Goal: Information Seeking & Learning: Learn about a topic

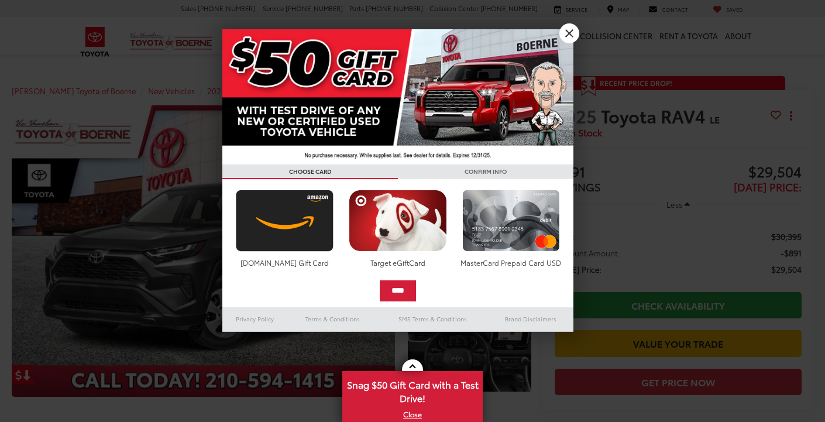
click at [568, 32] on link "X" at bounding box center [570, 33] width 20 height 20
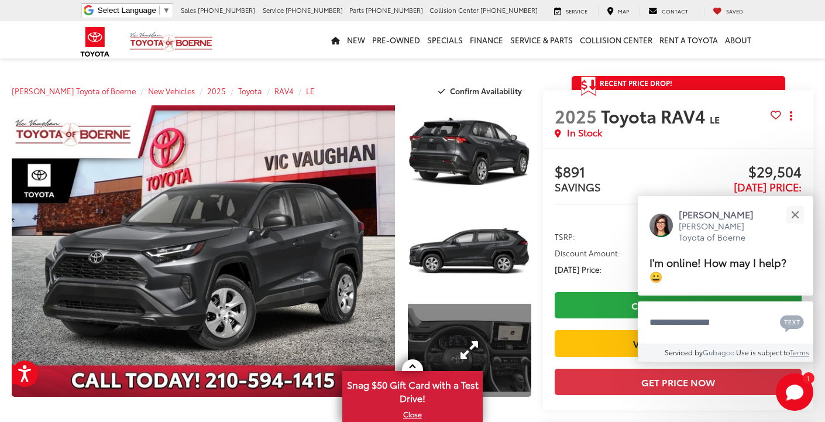
click at [485, 334] on link "Expand Photo 3" at bounding box center [470, 350] width 124 height 93
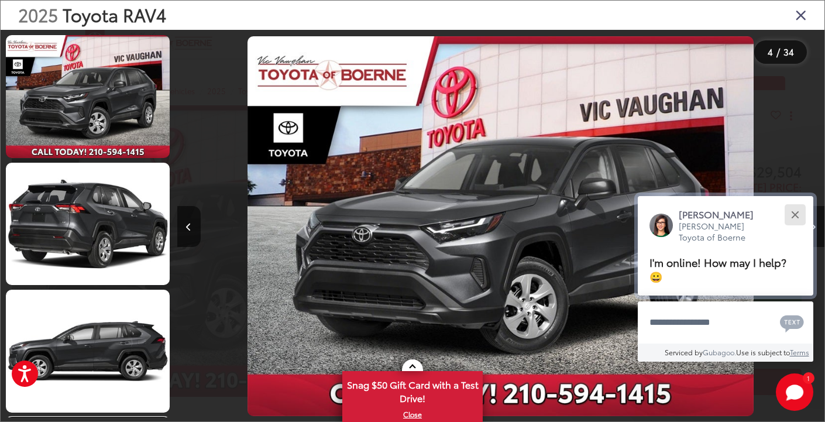
scroll to position [0, 1943]
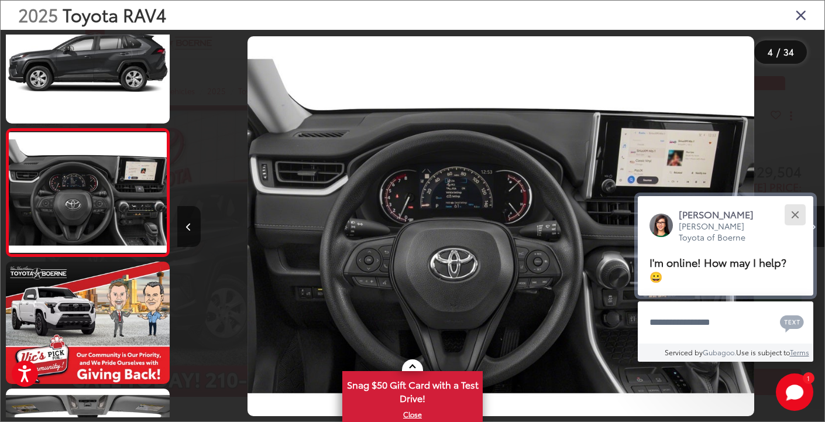
click at [798, 217] on button "Close" at bounding box center [795, 214] width 25 height 25
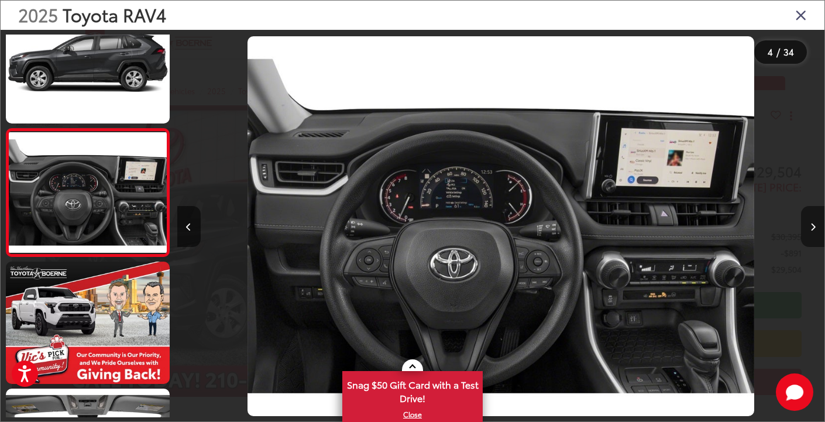
click at [814, 228] on icon "Next image" at bounding box center [813, 227] width 5 height 8
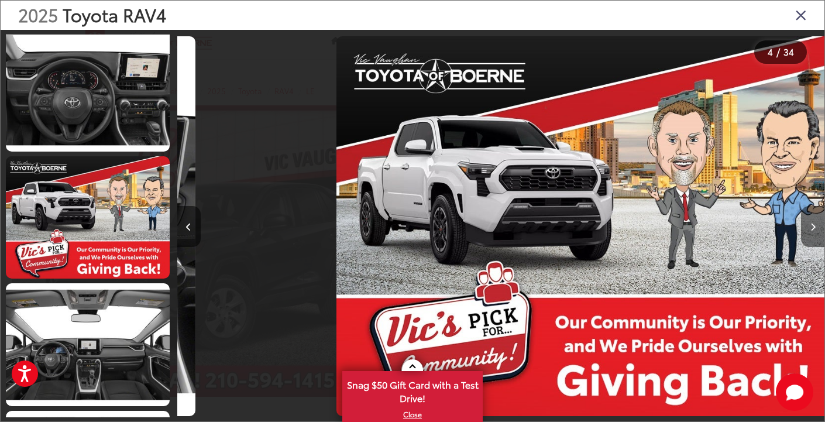
scroll to position [0, 2591]
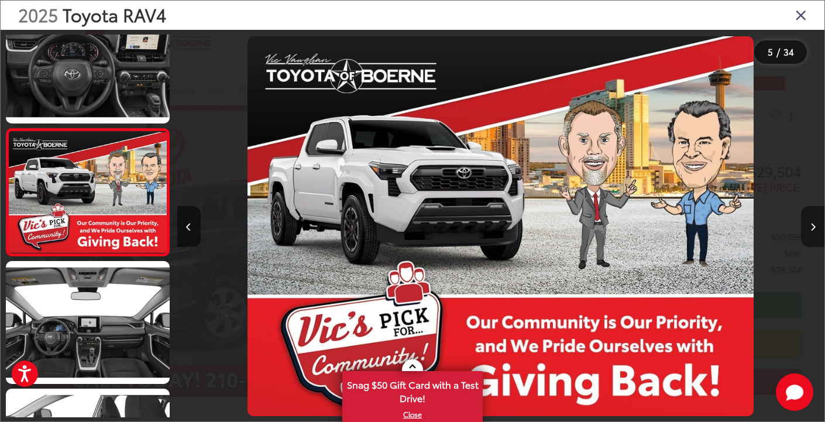
click at [812, 228] on icon "Next image" at bounding box center [813, 227] width 5 height 8
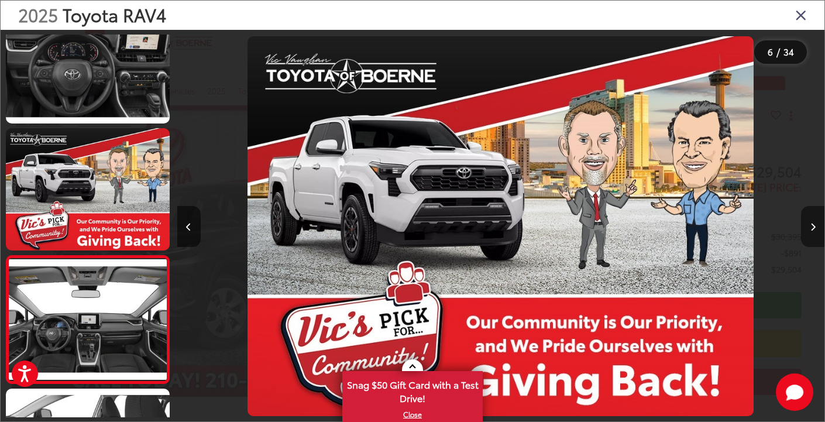
scroll to position [544, 0]
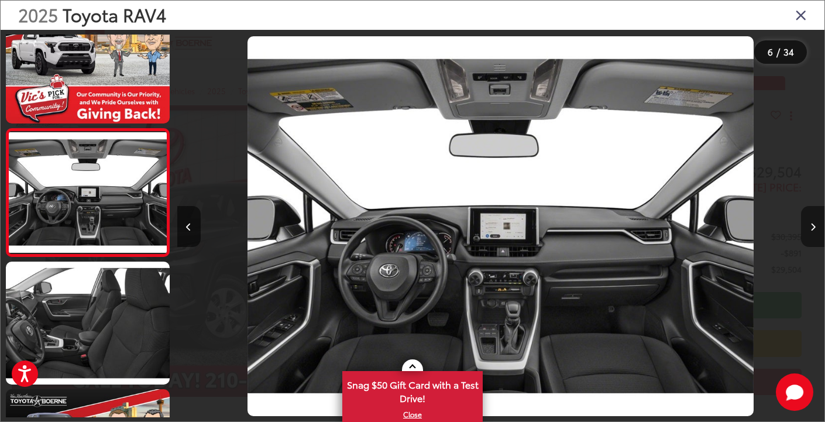
click at [812, 228] on icon "Next image" at bounding box center [813, 227] width 5 height 8
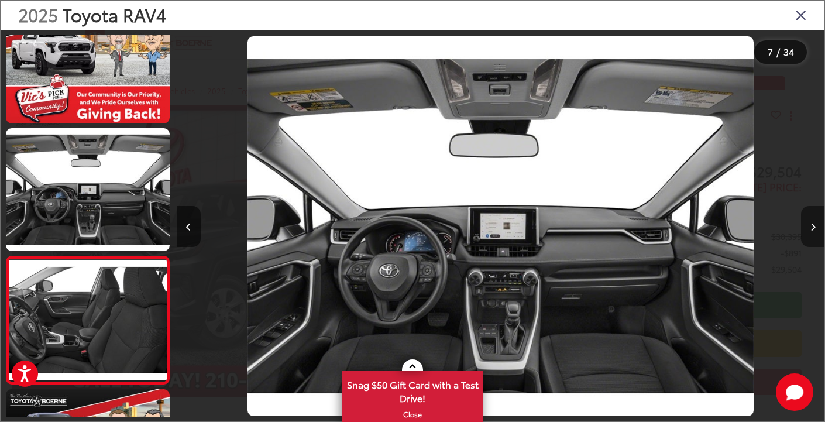
scroll to position [671, 0]
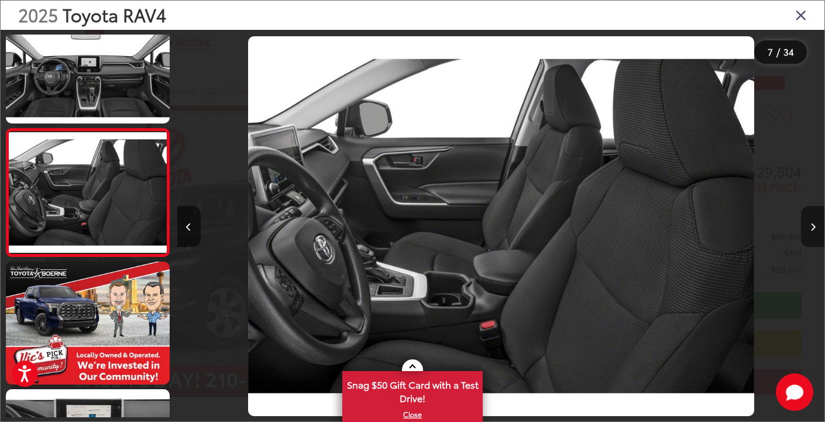
click at [811, 228] on icon "Next image" at bounding box center [813, 227] width 5 height 8
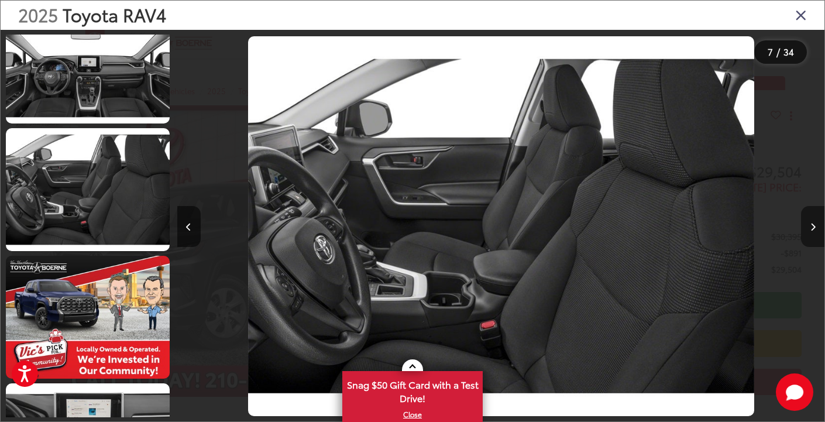
scroll to position [799, 0]
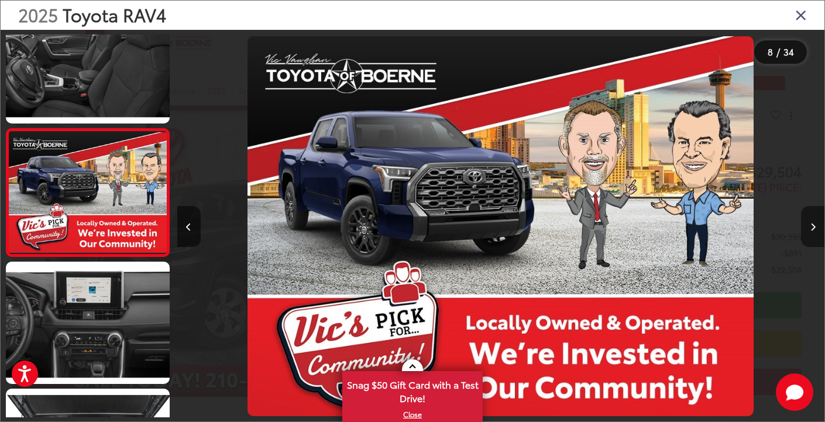
click at [811, 228] on icon "Next image" at bounding box center [813, 227] width 5 height 8
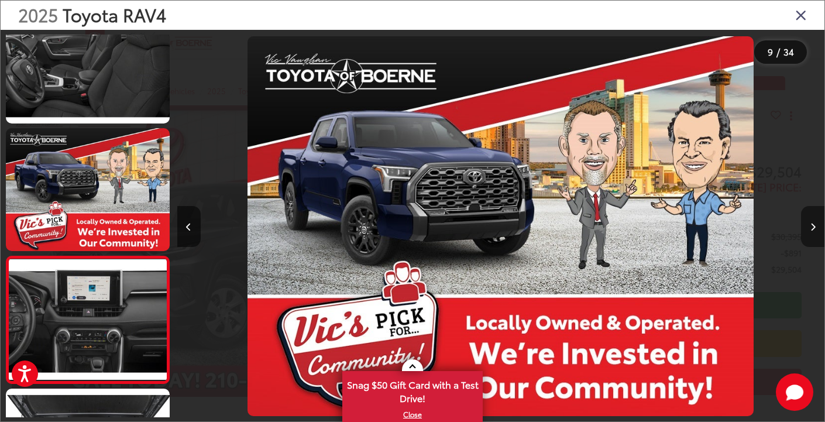
scroll to position [927, 0]
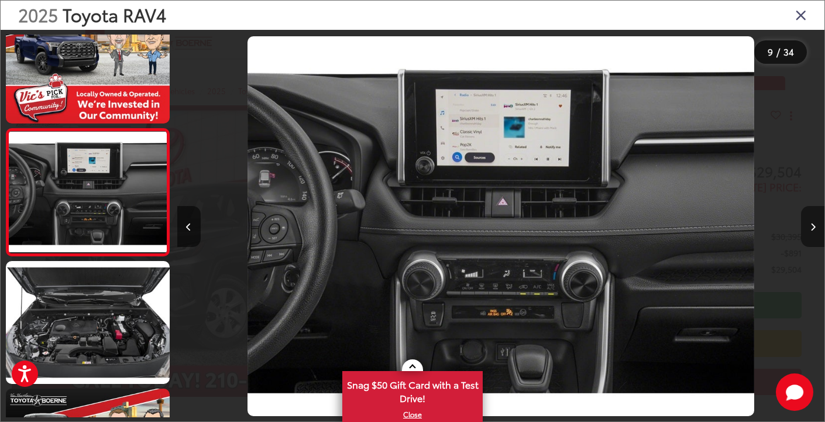
click at [811, 228] on icon "Next image" at bounding box center [813, 227] width 5 height 8
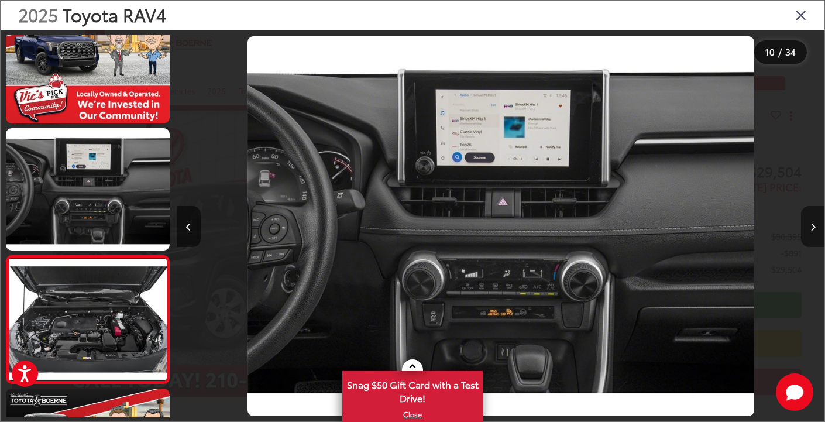
scroll to position [1054, 0]
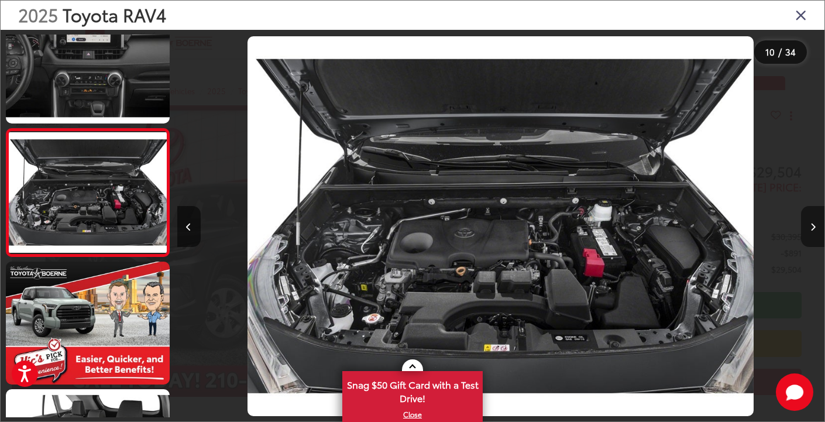
click at [811, 228] on icon "Next image" at bounding box center [813, 227] width 5 height 8
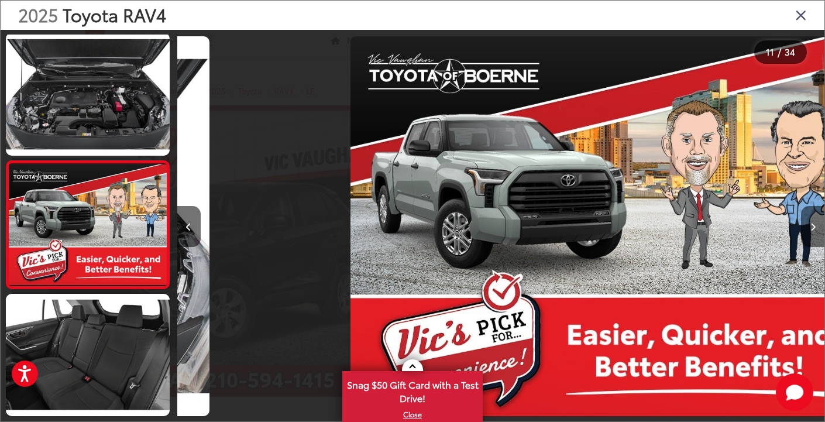
scroll to position [1181, 0]
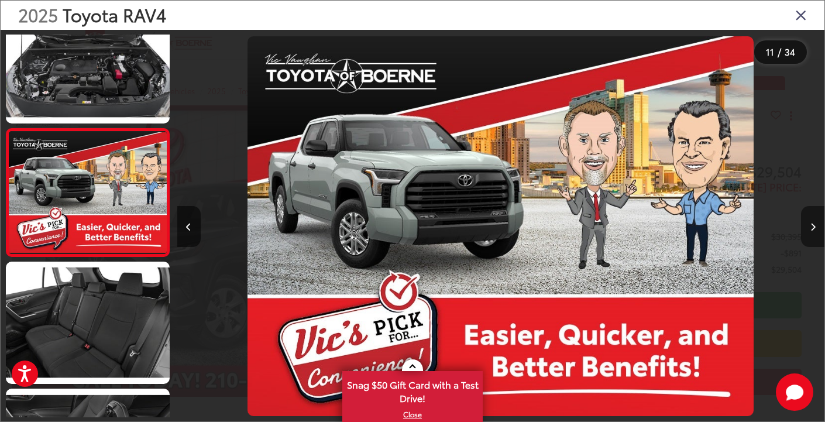
click at [809, 225] on button "Next image" at bounding box center [812, 226] width 23 height 41
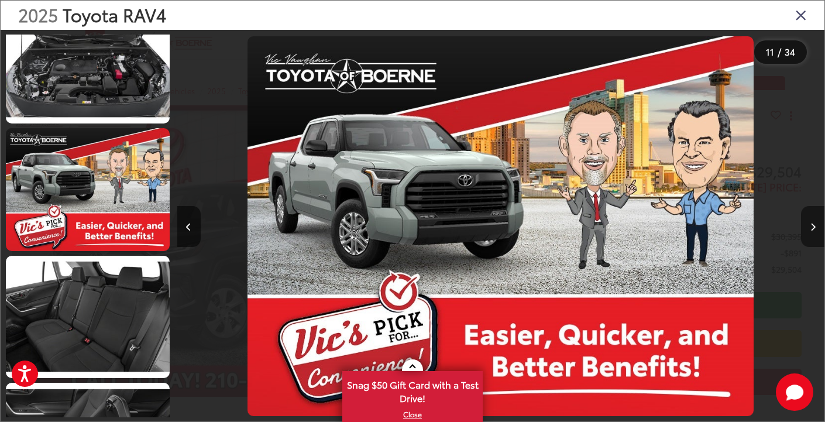
scroll to position [1309, 0]
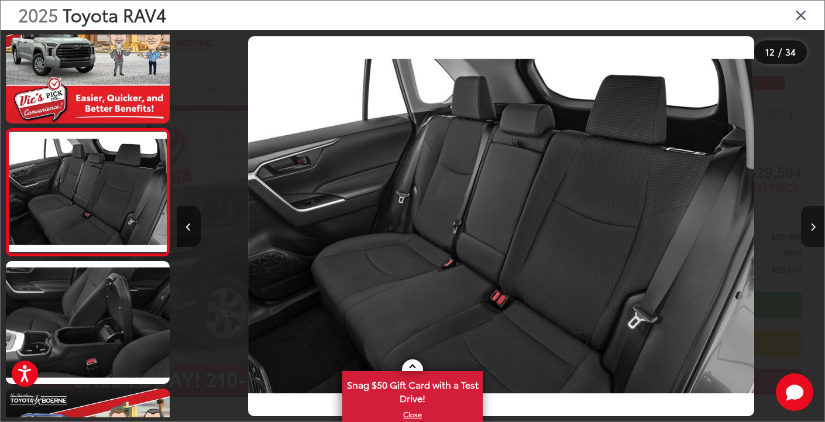
click at [811, 222] on button "Next image" at bounding box center [812, 226] width 23 height 41
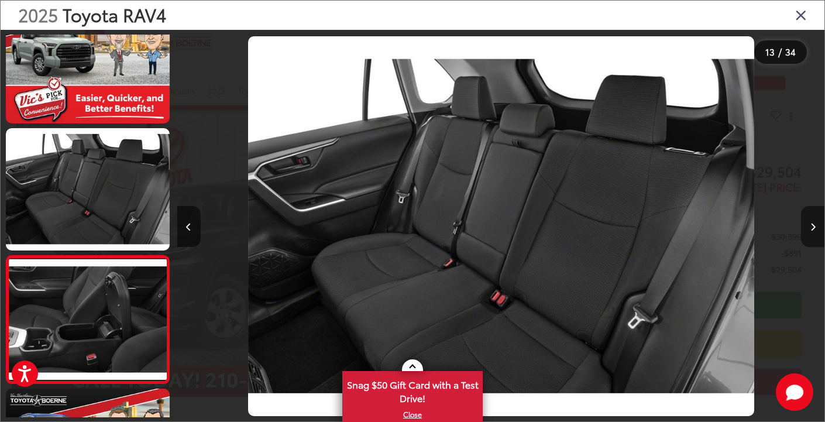
scroll to position [1436, 0]
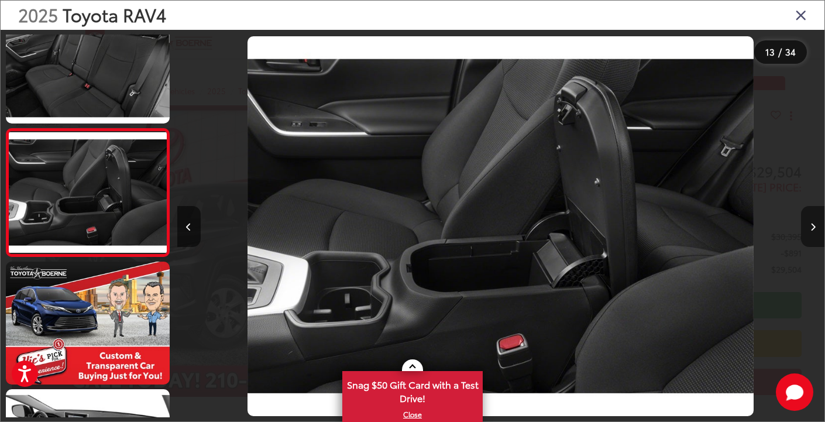
click at [811, 222] on button "Next image" at bounding box center [812, 226] width 23 height 41
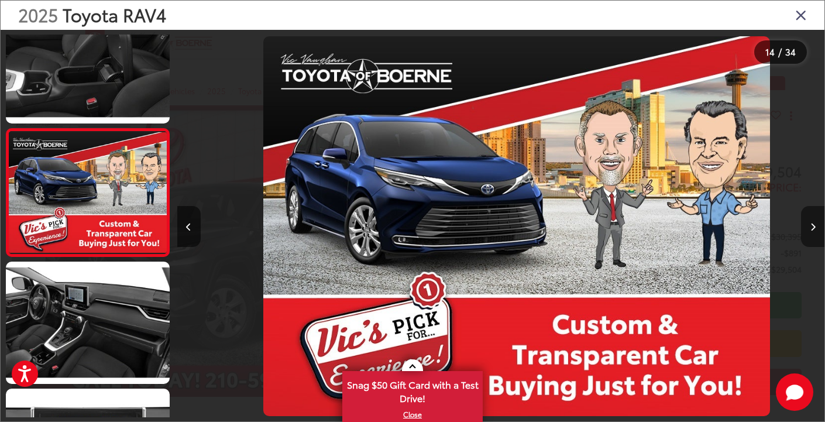
scroll to position [0, 8419]
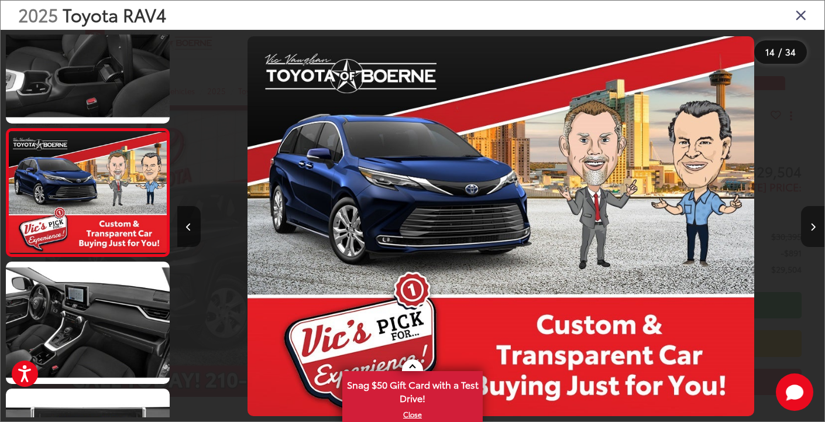
click at [811, 221] on button "Next image" at bounding box center [812, 226] width 23 height 41
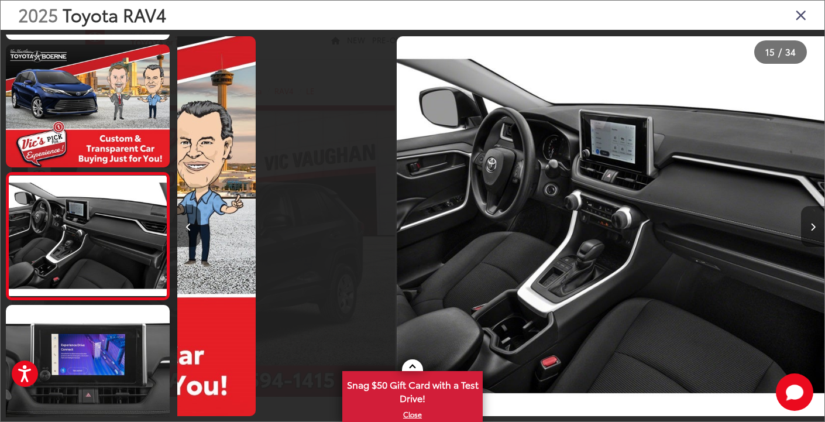
scroll to position [0, 0]
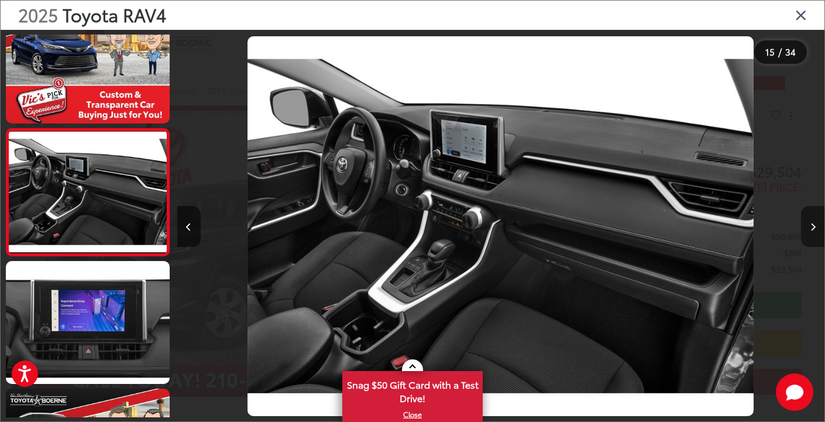
click at [815, 219] on button "Next image" at bounding box center [812, 226] width 23 height 41
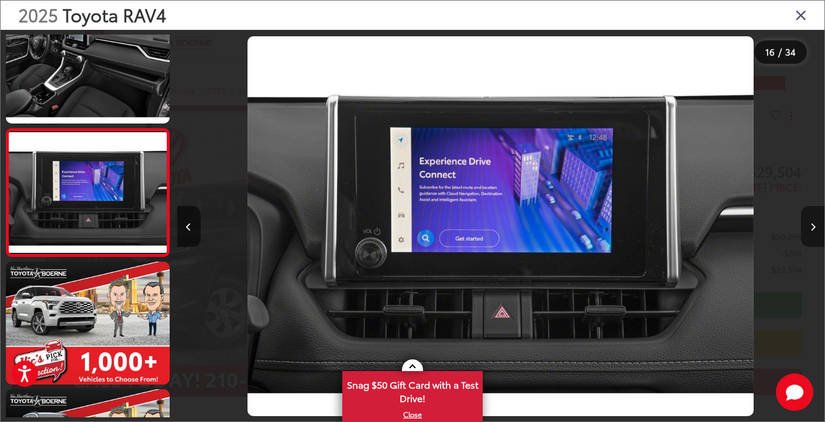
click at [814, 219] on button "Next image" at bounding box center [812, 226] width 23 height 41
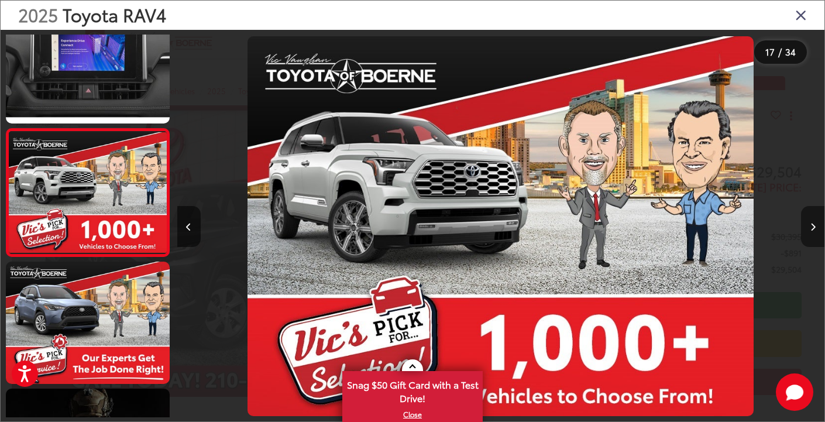
click at [811, 228] on icon "Next image" at bounding box center [813, 227] width 5 height 8
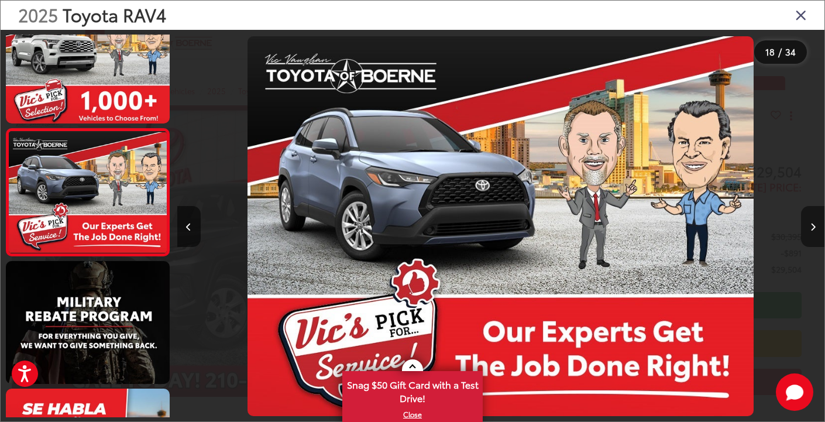
click at [812, 224] on icon "Next image" at bounding box center [813, 227] width 5 height 8
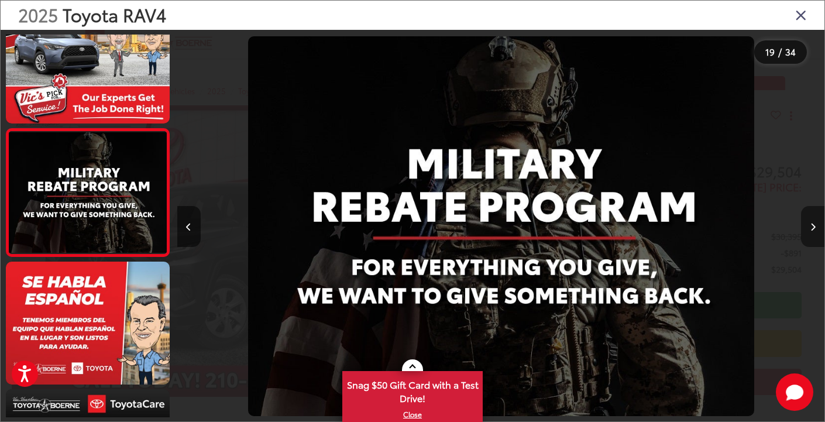
click at [811, 225] on icon "Next image" at bounding box center [813, 227] width 5 height 8
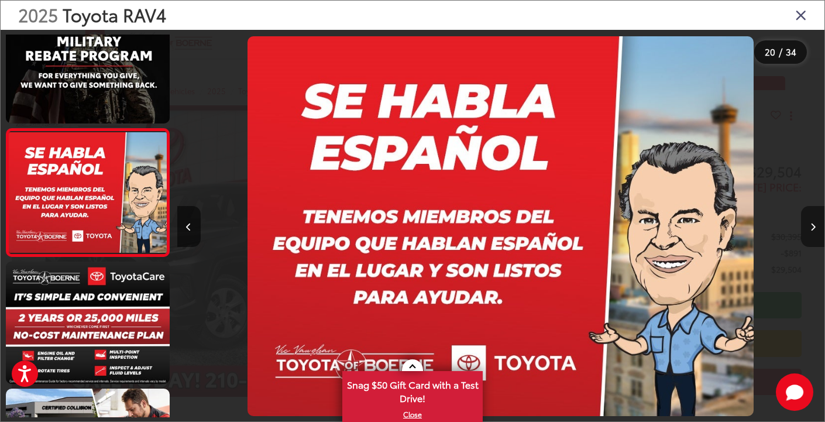
click at [816, 226] on button "Next image" at bounding box center [812, 226] width 23 height 41
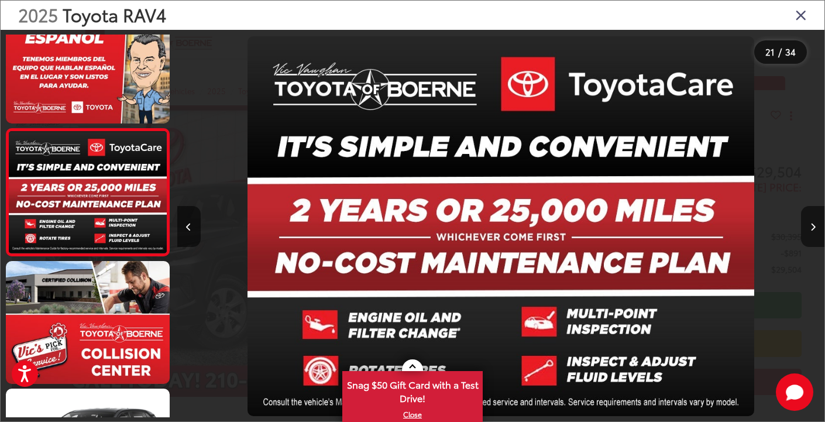
drag, startPoint x: 818, startPoint y: 227, endPoint x: 642, endPoint y: 81, distance: 229.1
click at [640, 85] on div "21 / 34" at bounding box center [500, 226] width 647 height 393
click at [186, 224] on icon "Previous image" at bounding box center [188, 227] width 5 height 8
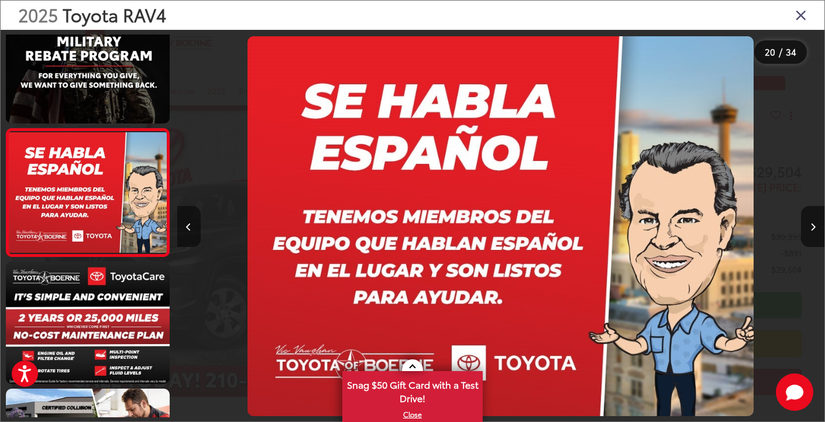
click at [186, 224] on icon "Previous image" at bounding box center [188, 227] width 5 height 8
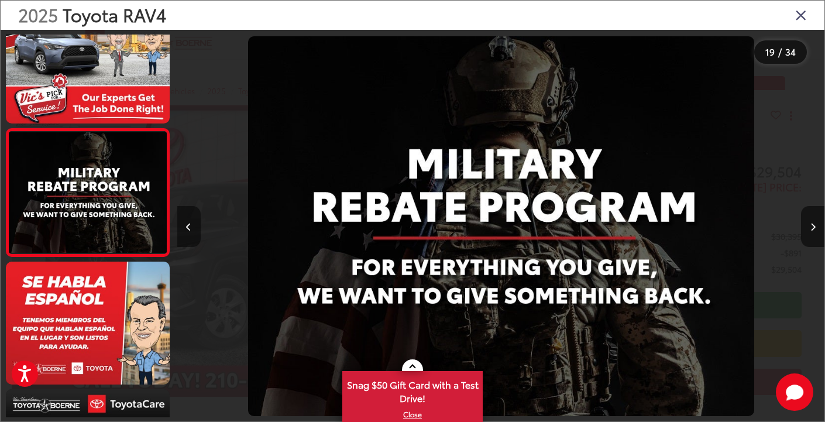
click at [186, 224] on icon "Previous image" at bounding box center [188, 227] width 5 height 8
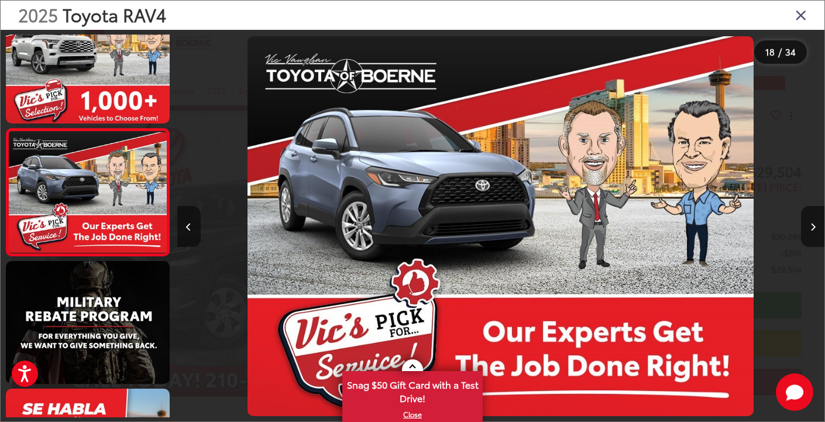
click at [186, 224] on icon "Previous image" at bounding box center [188, 227] width 5 height 8
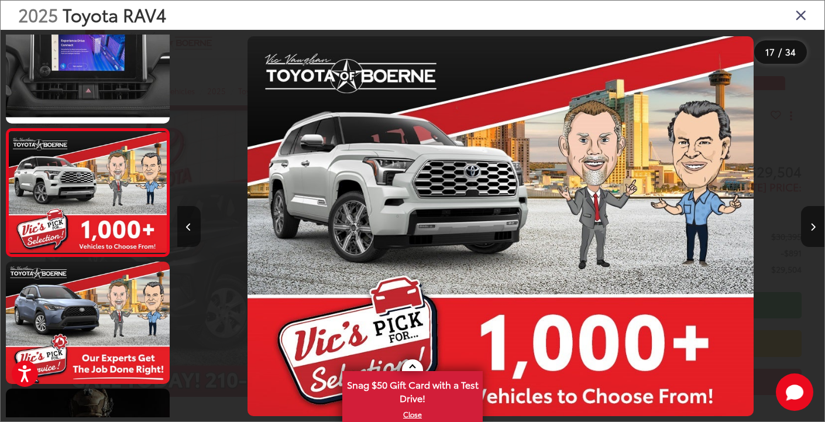
click at [186, 224] on icon "Previous image" at bounding box center [188, 227] width 5 height 8
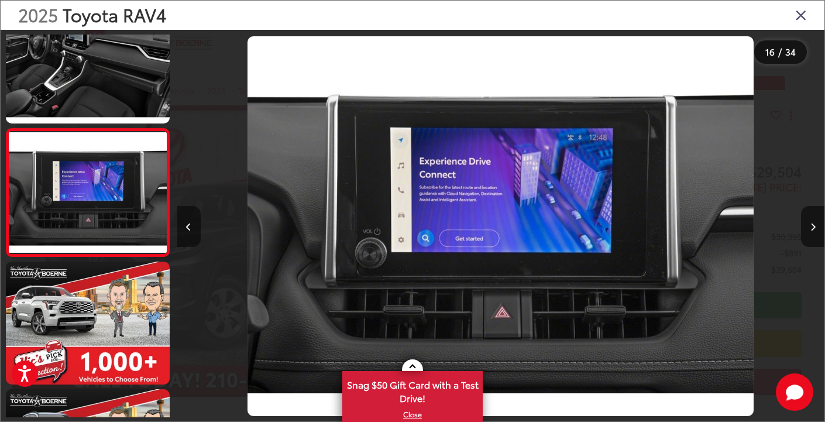
click at [186, 224] on icon "Previous image" at bounding box center [188, 227] width 5 height 8
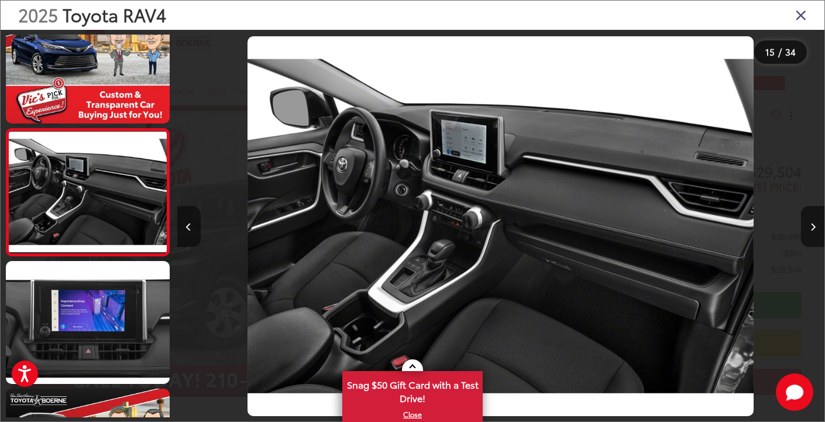
click at [186, 224] on icon "Previous image" at bounding box center [188, 227] width 5 height 8
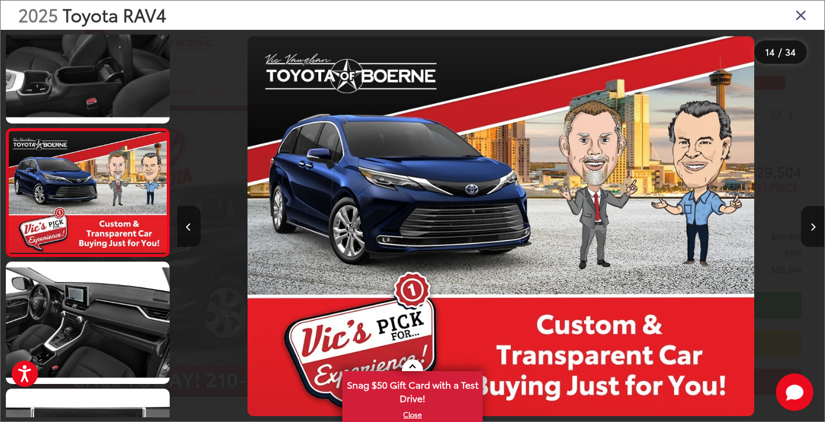
click at [186, 224] on icon "Previous image" at bounding box center [188, 227] width 5 height 8
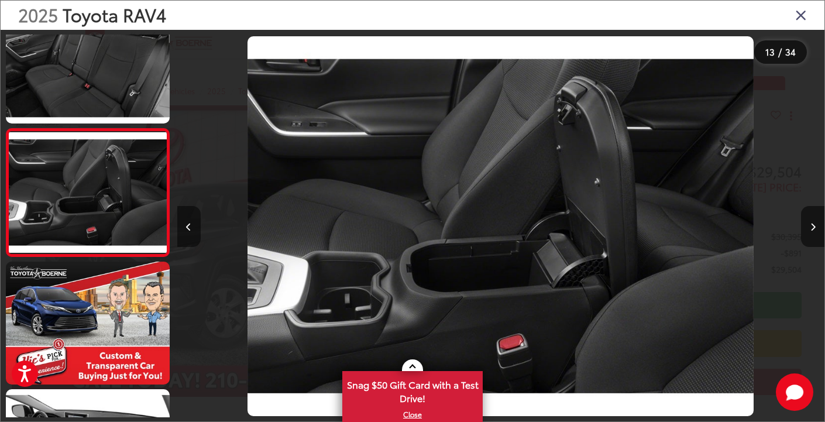
click at [188, 228] on icon "Previous image" at bounding box center [188, 227] width 5 height 8
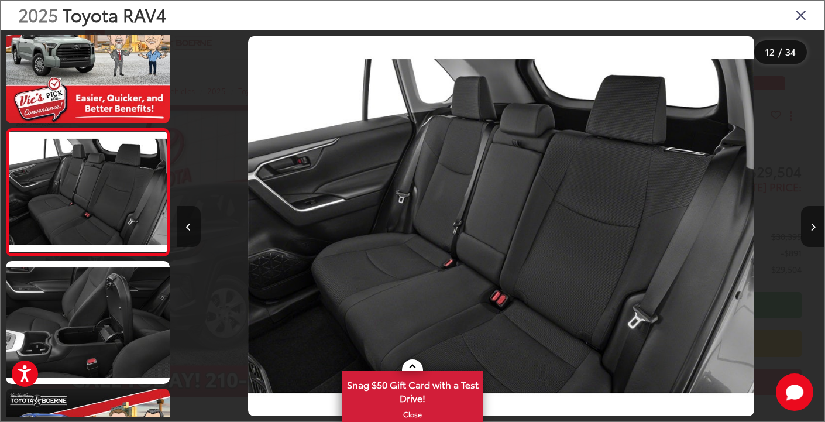
click at [188, 228] on icon "Previous image" at bounding box center [188, 227] width 5 height 8
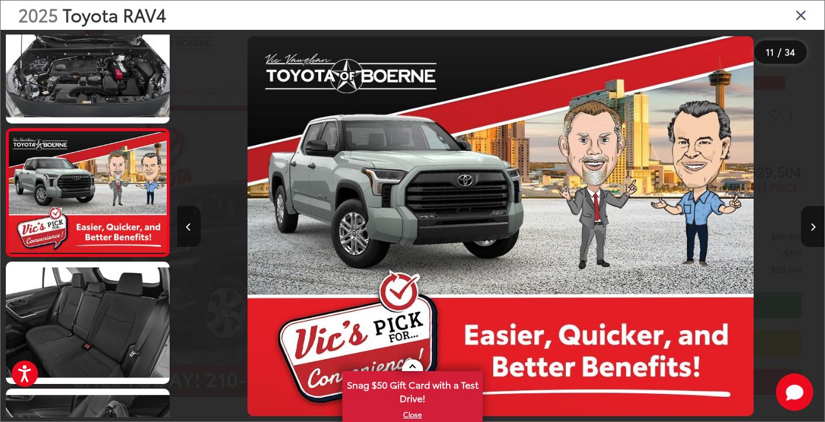
click at [188, 228] on icon "Previous image" at bounding box center [188, 227] width 5 height 8
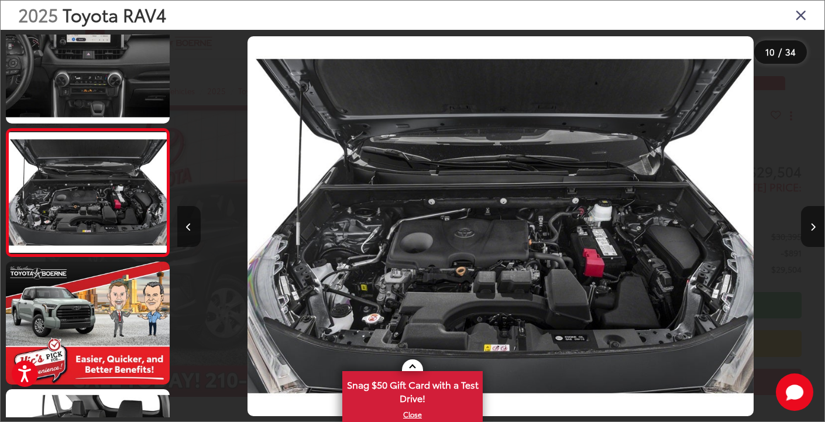
click at [188, 228] on icon "Previous image" at bounding box center [188, 227] width 5 height 8
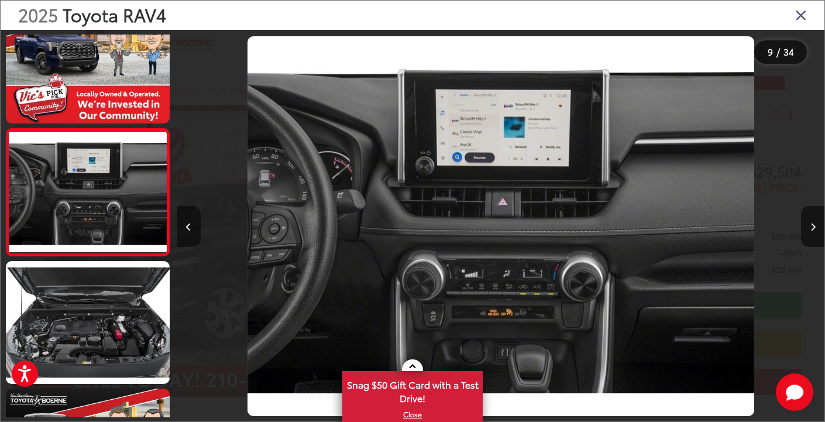
click at [188, 228] on icon "Previous image" at bounding box center [188, 227] width 5 height 8
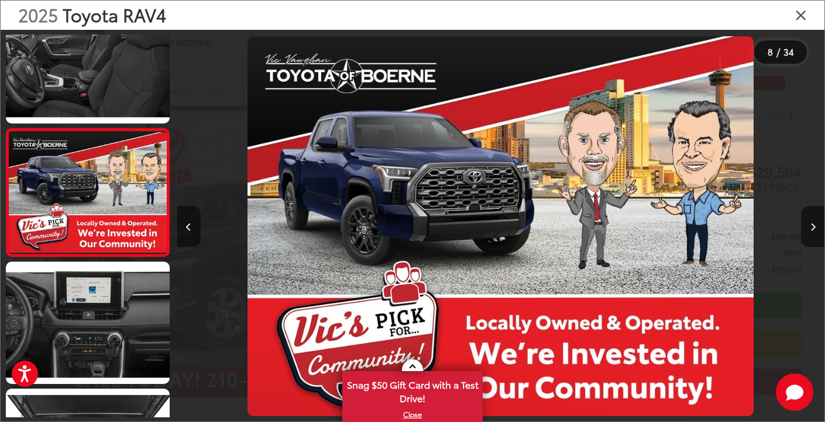
click at [188, 228] on icon "Previous image" at bounding box center [188, 227] width 5 height 8
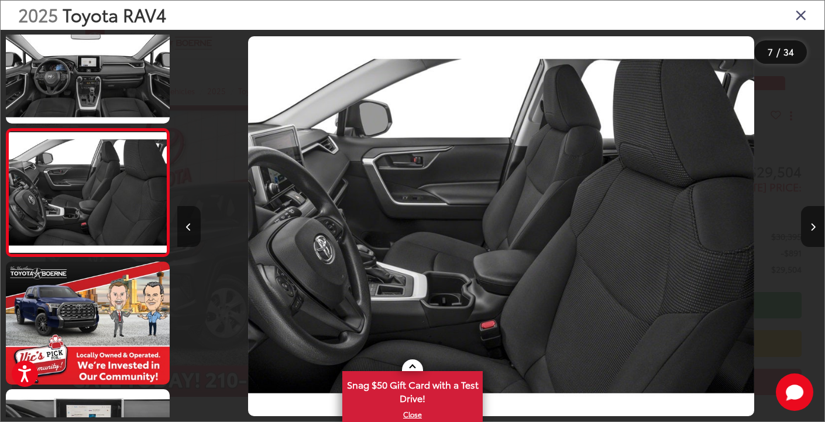
click at [188, 228] on icon "Previous image" at bounding box center [188, 227] width 5 height 8
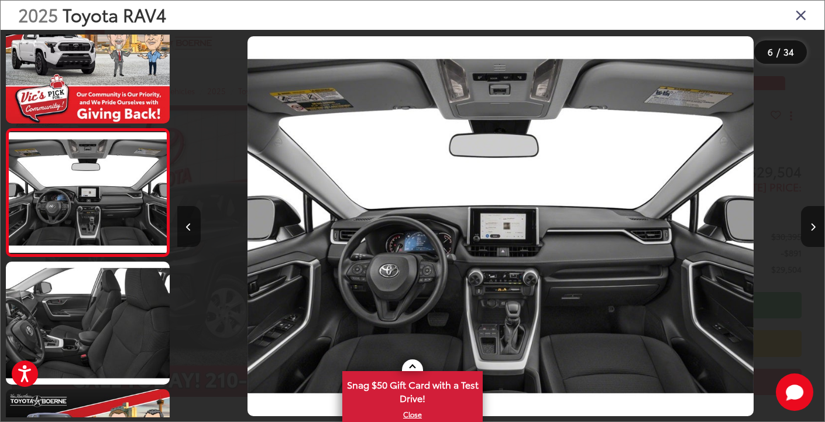
click at [188, 228] on icon "Previous image" at bounding box center [188, 227] width 5 height 8
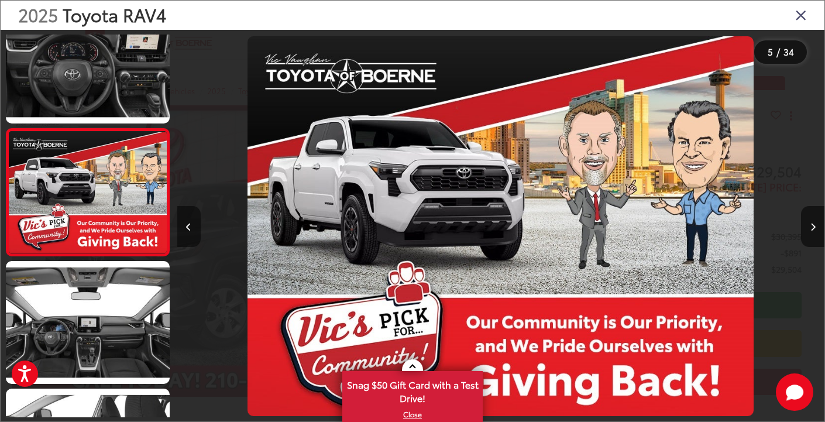
click at [188, 228] on icon "Previous image" at bounding box center [188, 227] width 5 height 8
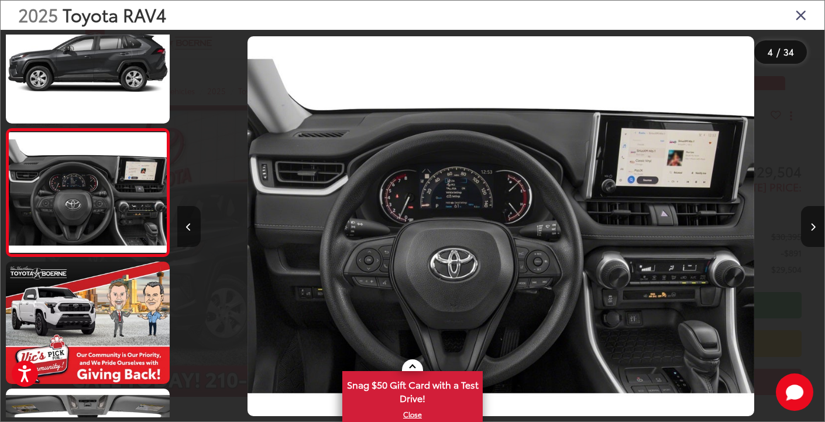
click at [187, 228] on icon "Previous image" at bounding box center [188, 227] width 5 height 8
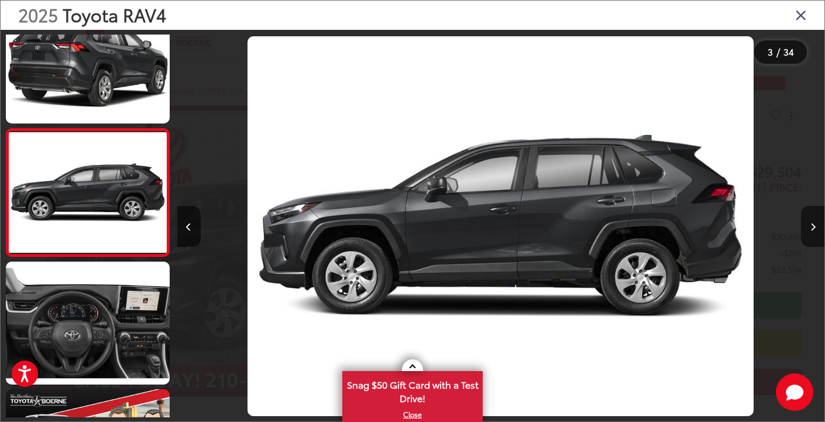
click at [802, 13] on icon "Close gallery" at bounding box center [801, 14] width 12 height 15
